Goal: Obtain resource: Download file/media

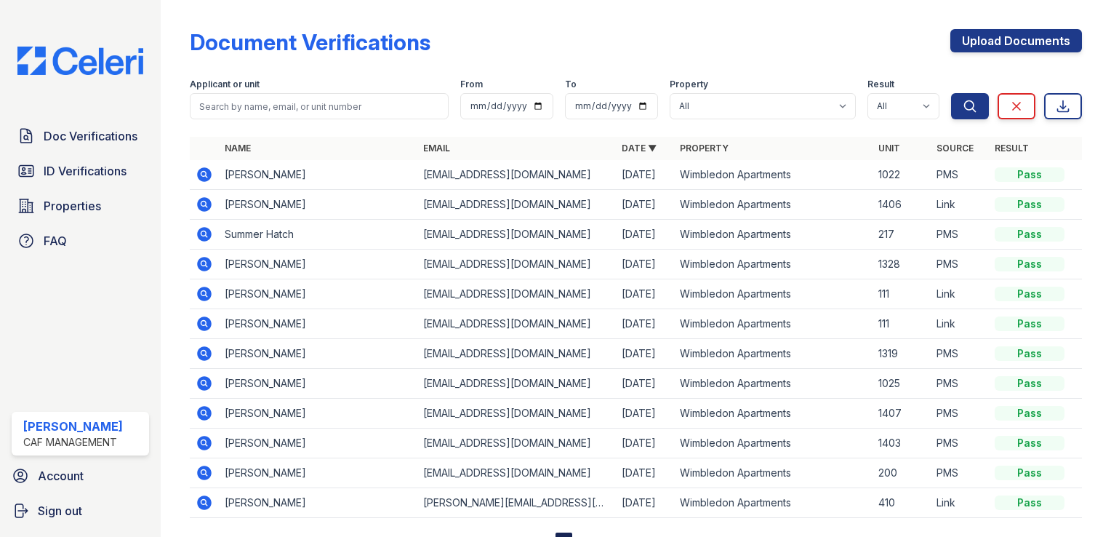
click at [198, 173] on icon at bounding box center [204, 174] width 15 height 15
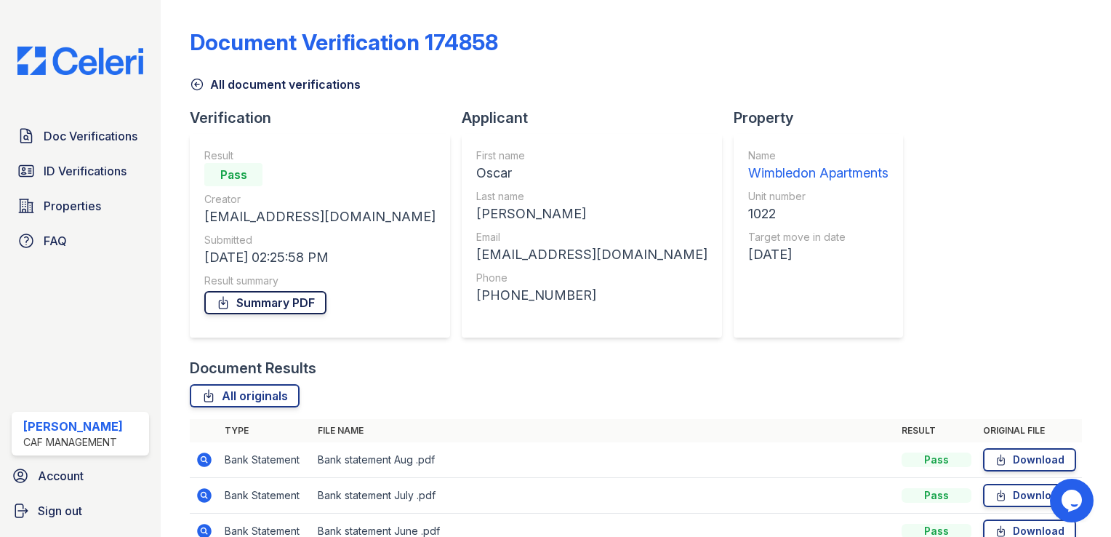
click at [259, 299] on link "Summary PDF" at bounding box center [265, 302] width 122 height 23
click at [100, 135] on span "Doc Verifications" at bounding box center [91, 135] width 94 height 17
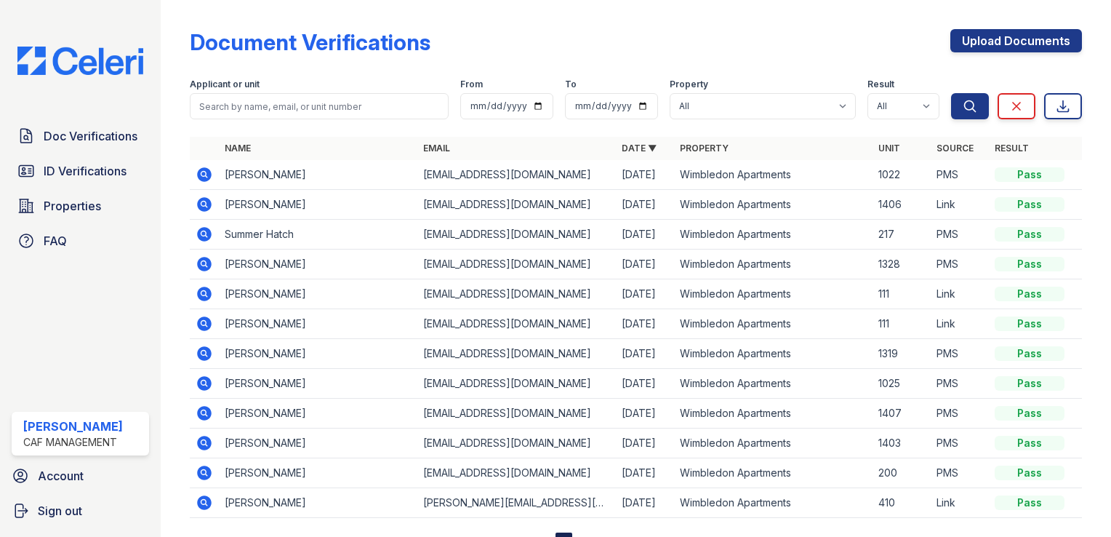
click at [202, 179] on icon at bounding box center [204, 174] width 15 height 15
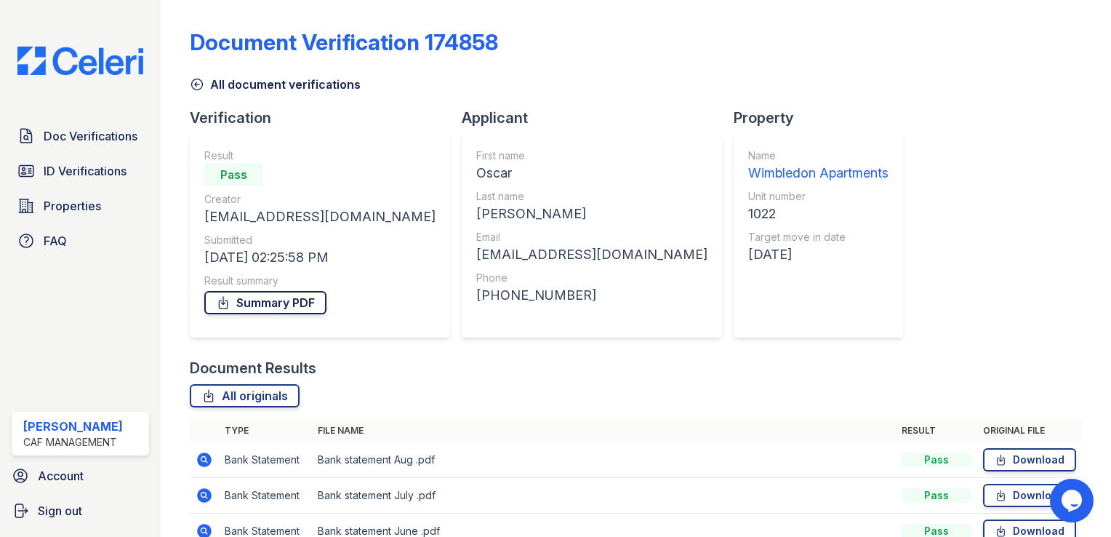
click at [287, 303] on link "Summary PDF" at bounding box center [265, 302] width 122 height 23
click at [81, 167] on span "ID Verifications" at bounding box center [85, 170] width 83 height 17
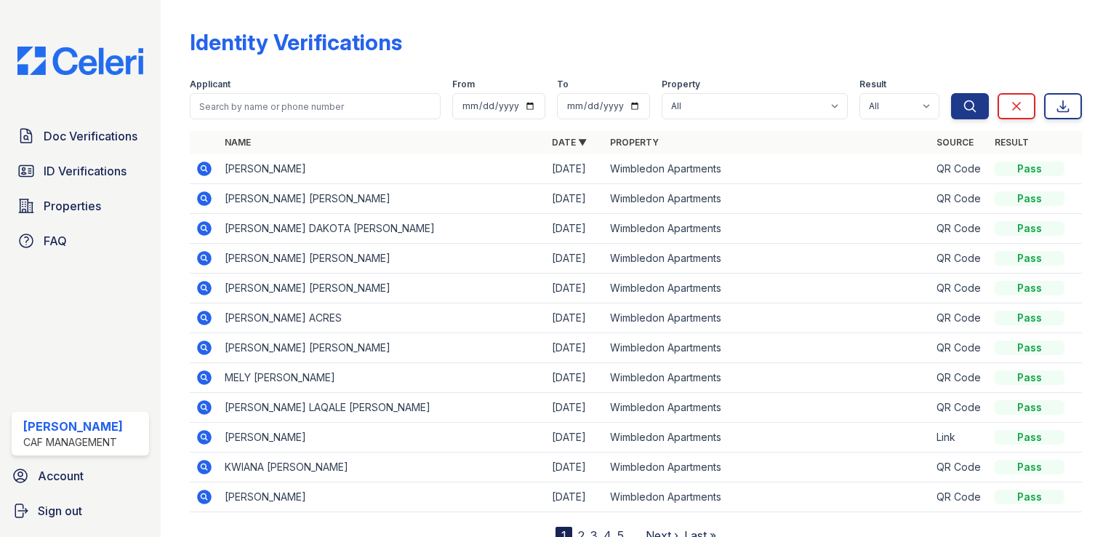
click at [200, 167] on icon at bounding box center [204, 168] width 15 height 15
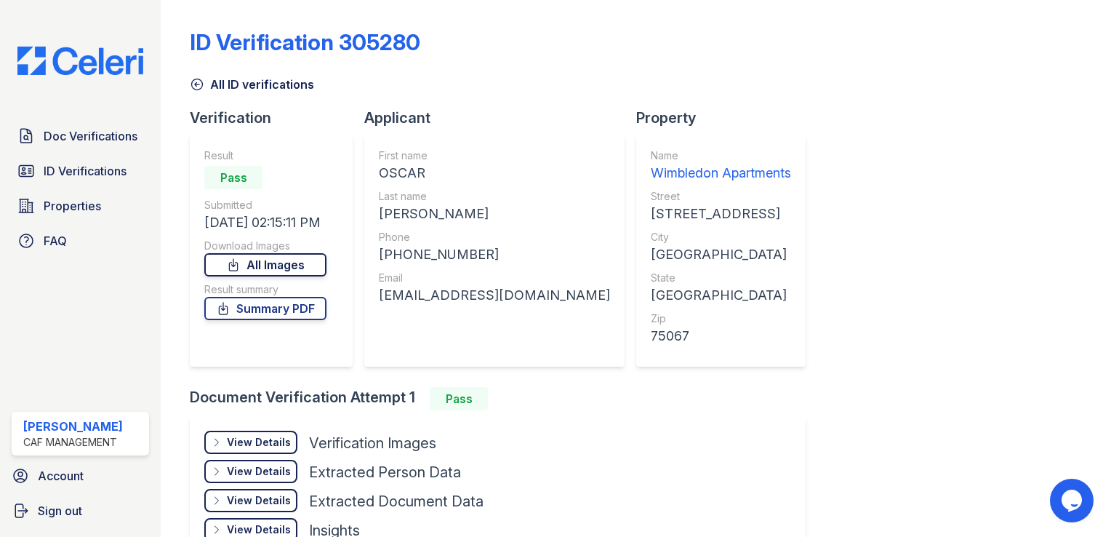
click at [284, 261] on link "All Images" at bounding box center [265, 264] width 122 height 23
